Goal: Check status

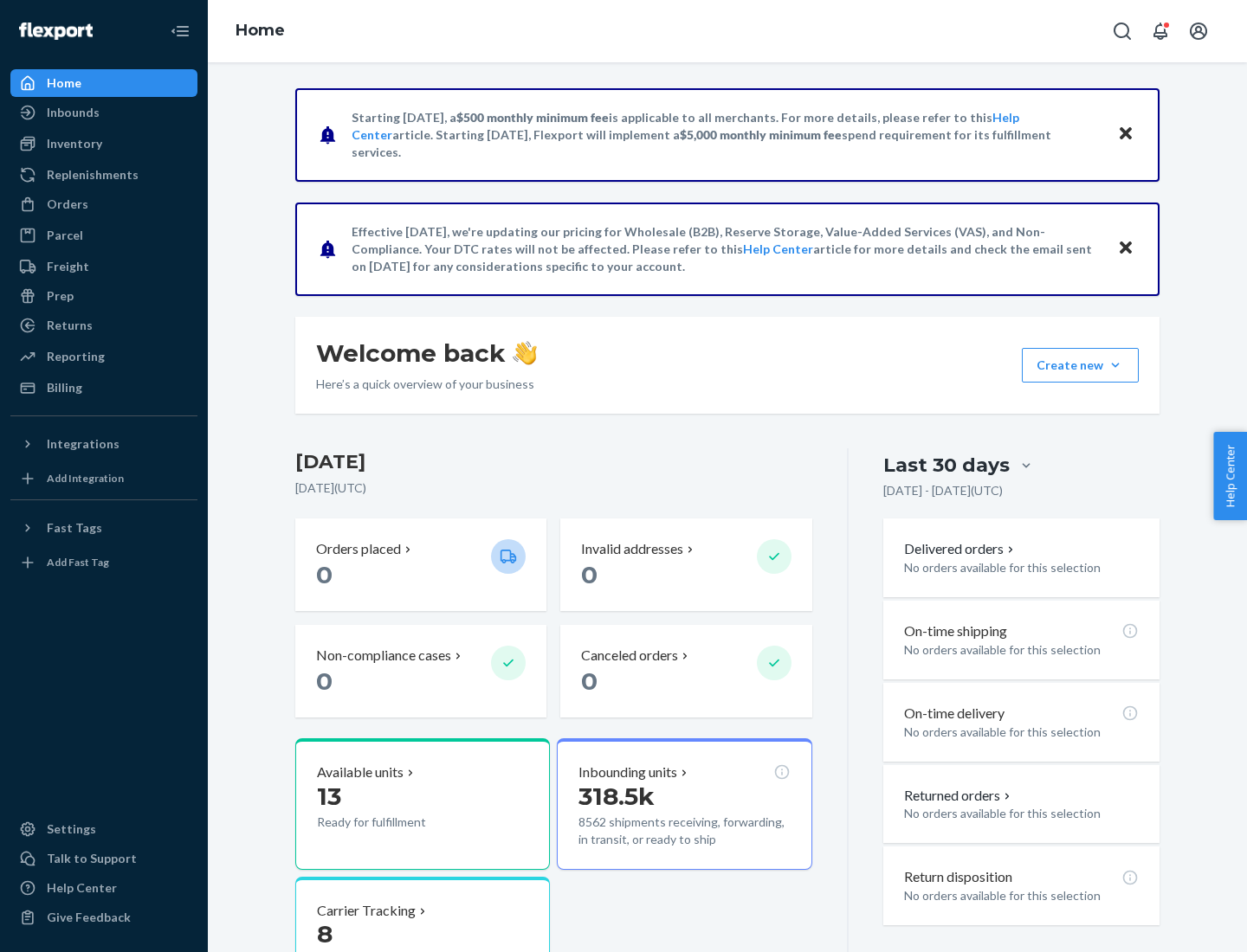
click at [1115, 366] on button "Create new Create new inbound Create new order Create new product" at bounding box center [1080, 365] width 117 height 34
click at [72, 113] on div "Inbounds" at bounding box center [72, 112] width 53 height 18
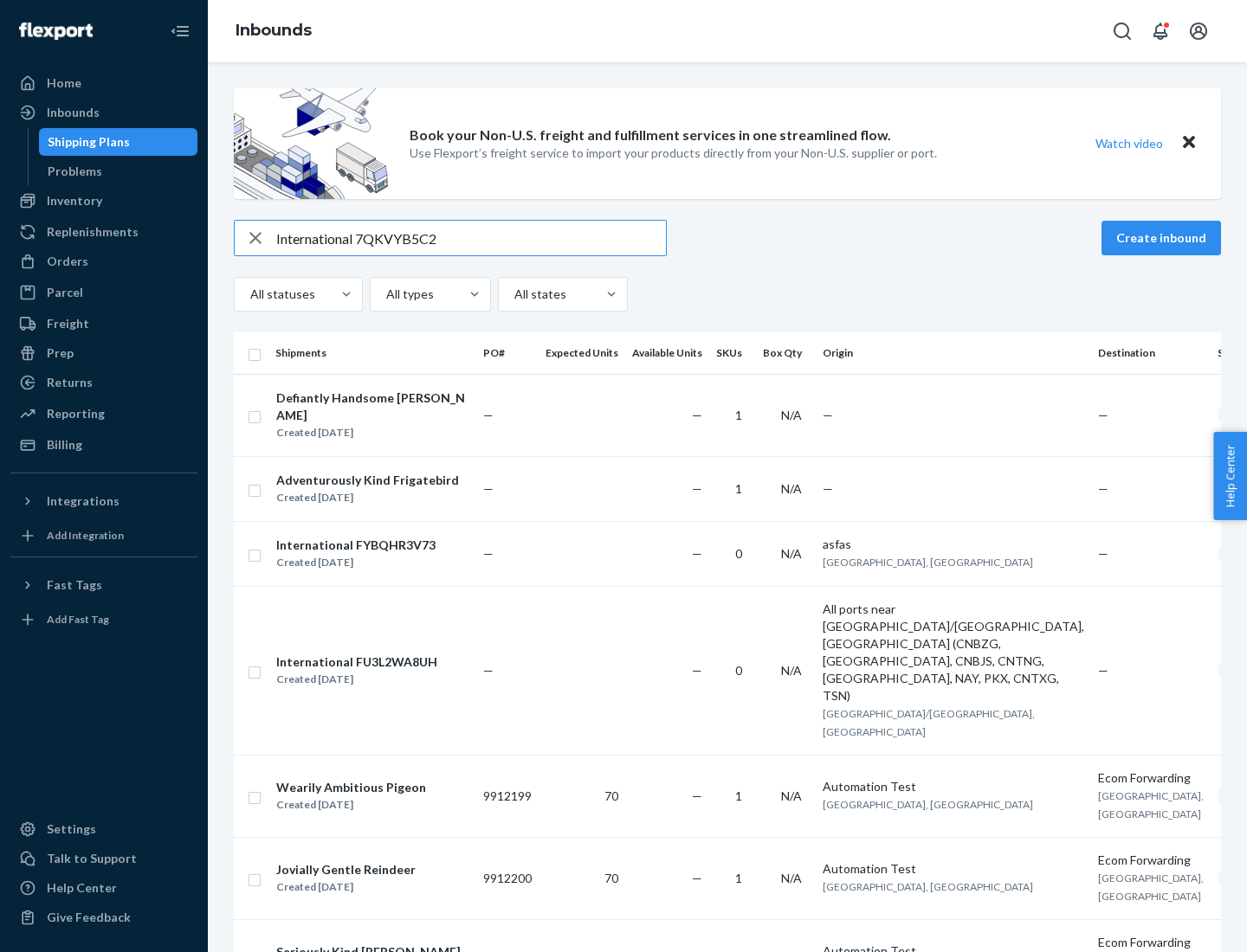
type input "International 7QKVYB5C29"
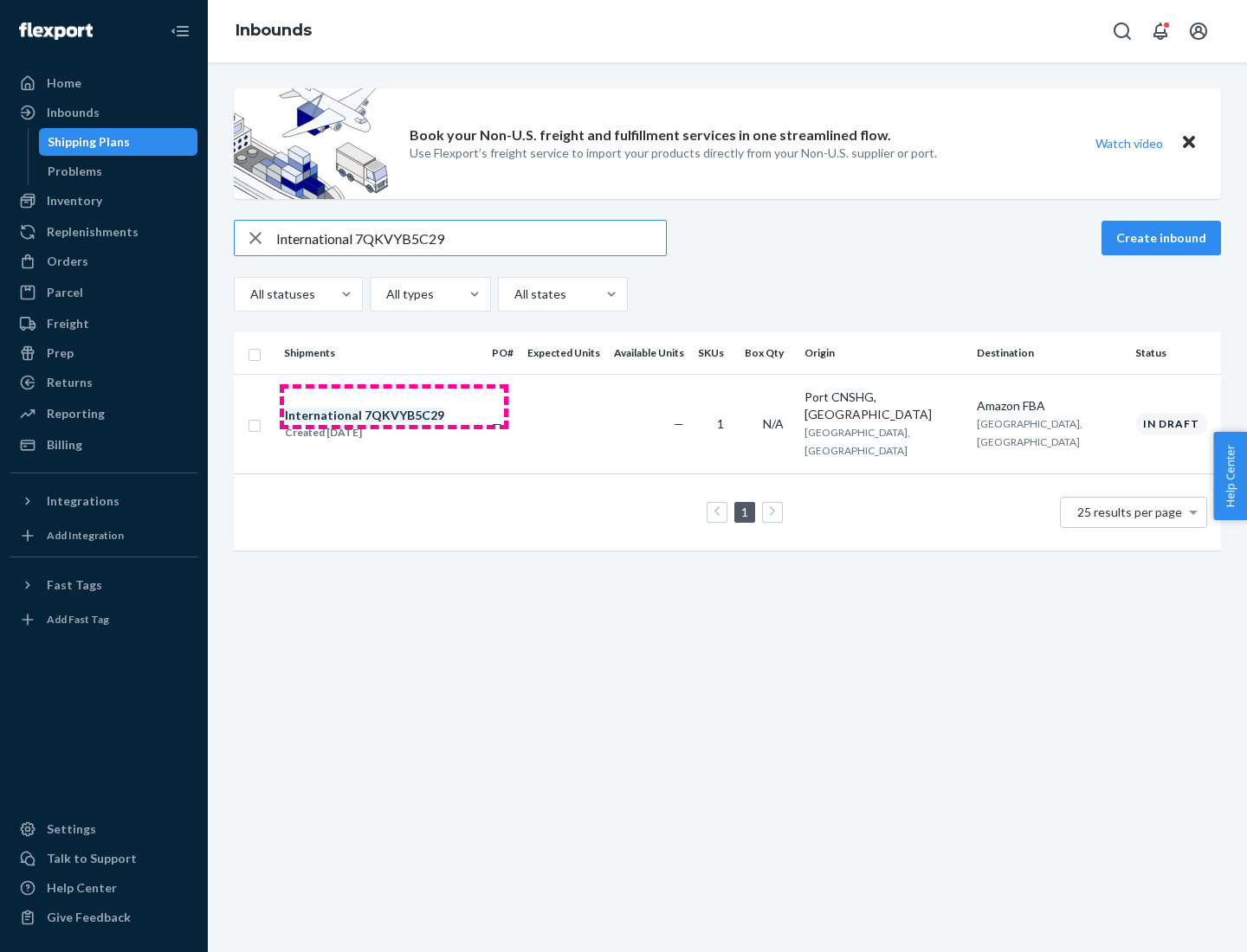
click at [394, 424] on div "Created [DATE]" at bounding box center [365, 432] width 159 height 18
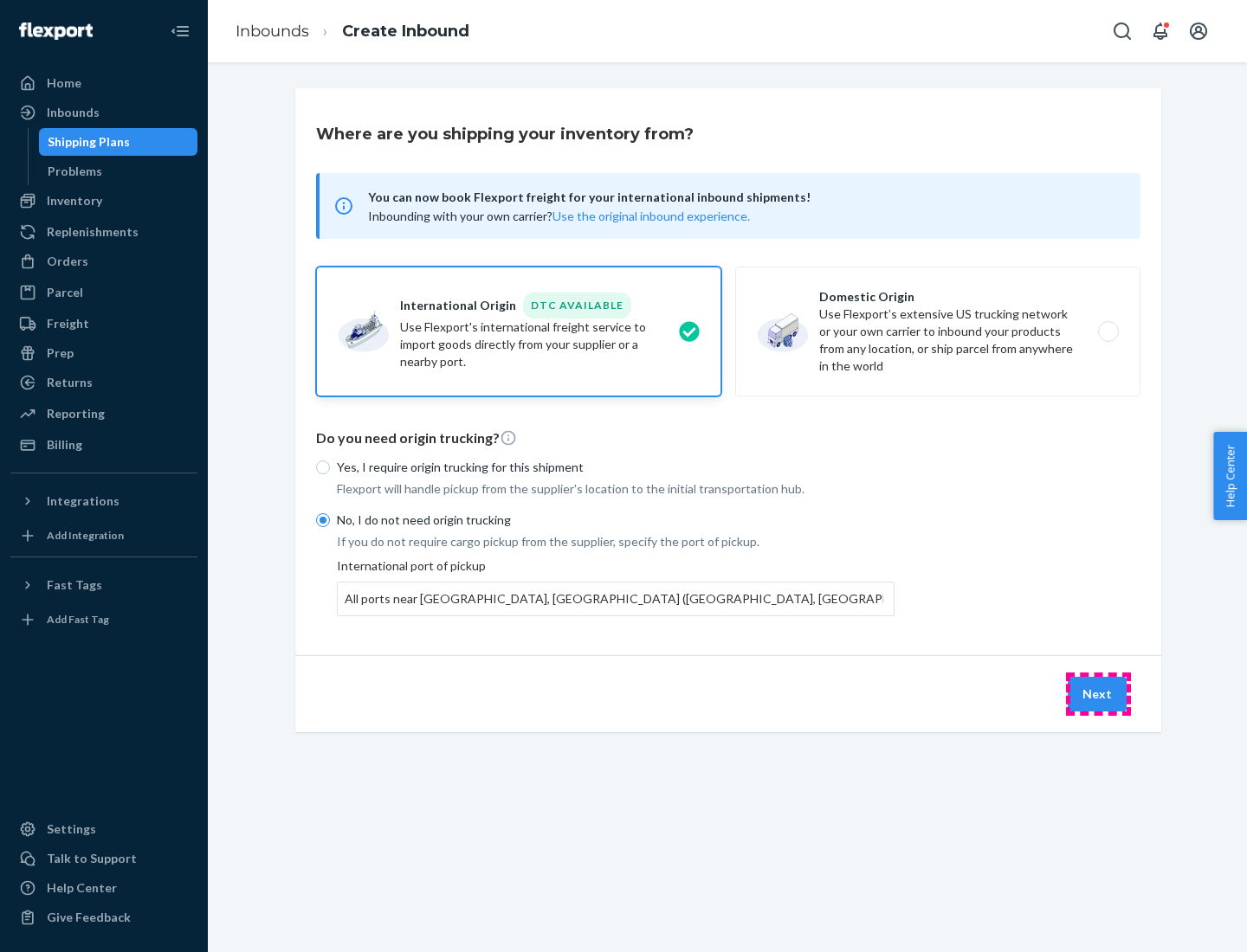
click at [1099, 694] on button "Next" at bounding box center [1098, 694] width 59 height 34
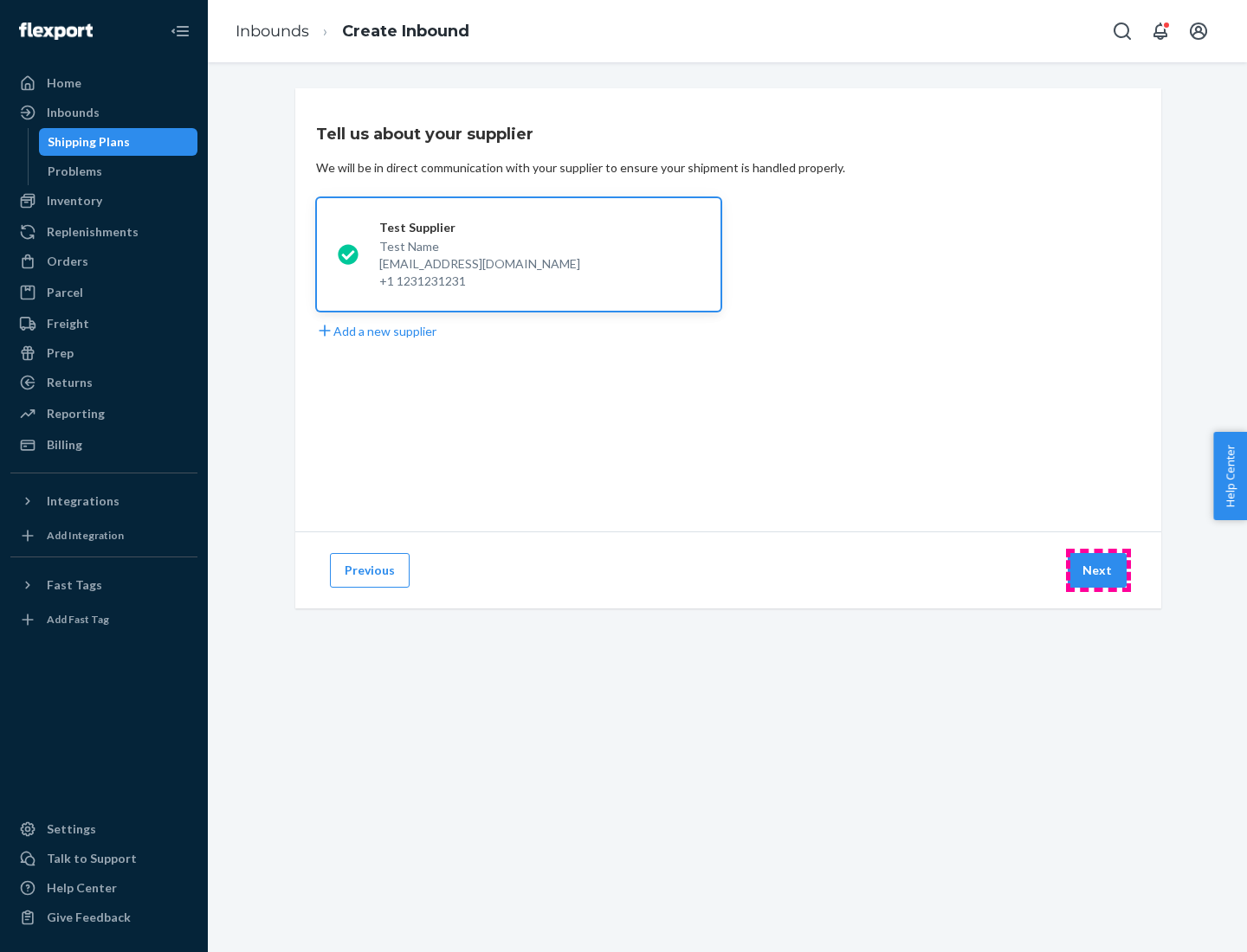
click at [1099, 570] on button "Next" at bounding box center [1098, 570] width 59 height 34
